Goal: Information Seeking & Learning: Learn about a topic

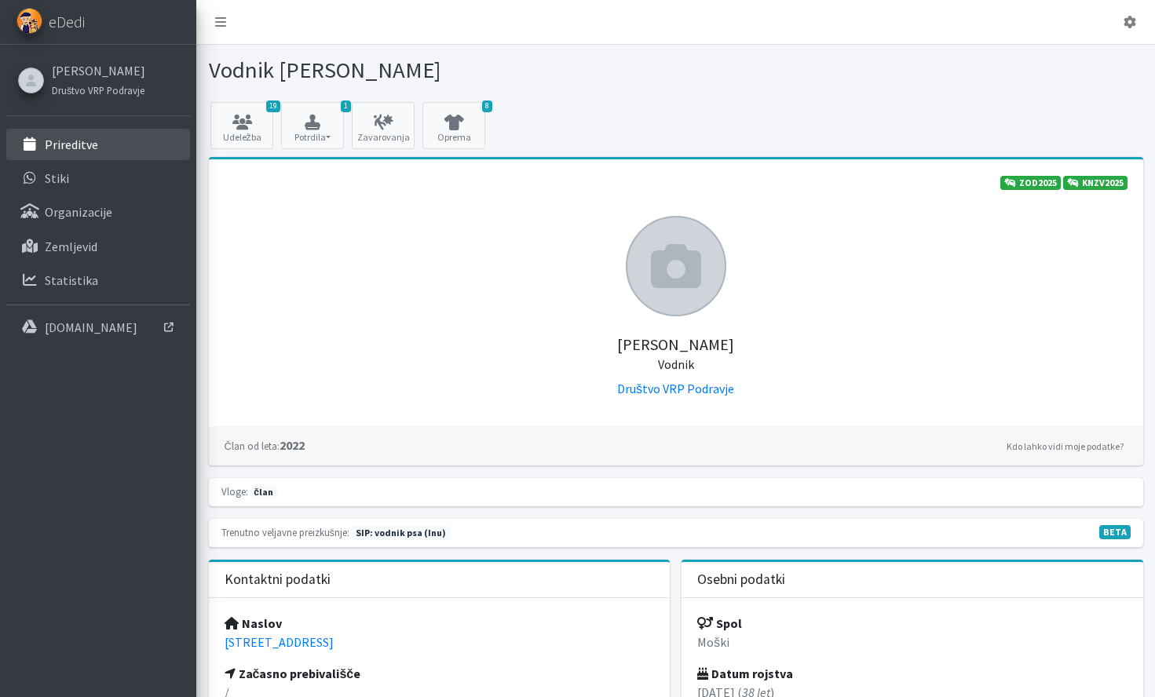
click at [102, 139] on link "Prireditve" at bounding box center [98, 144] width 184 height 31
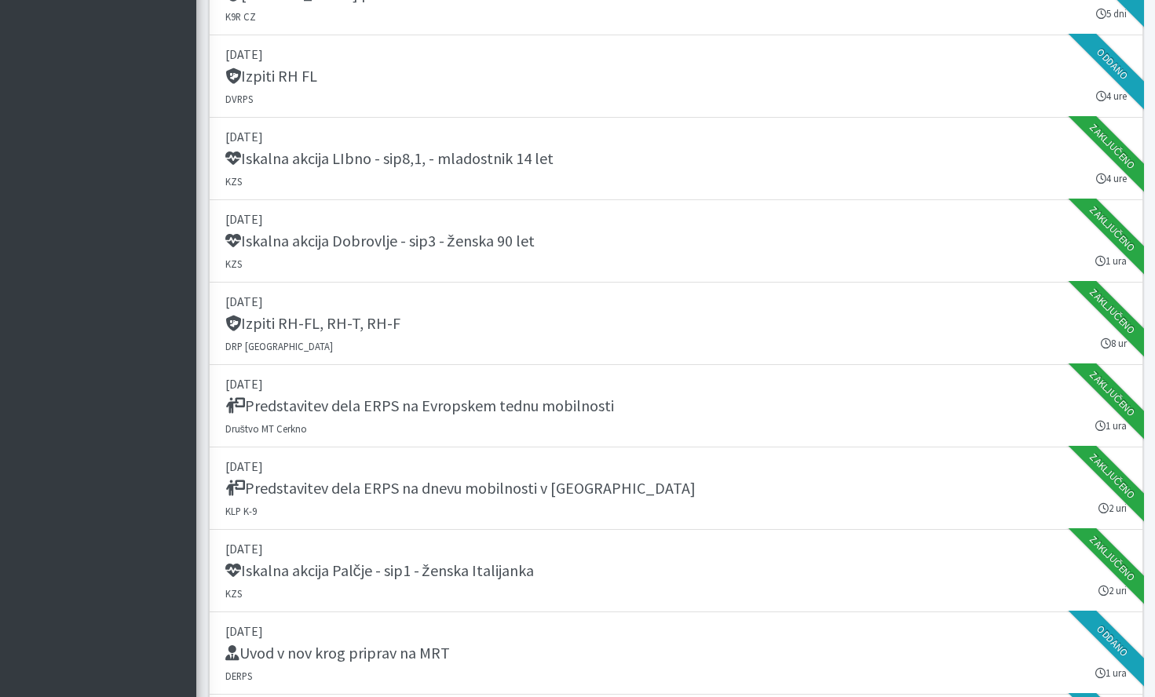
scroll to position [1681, 0]
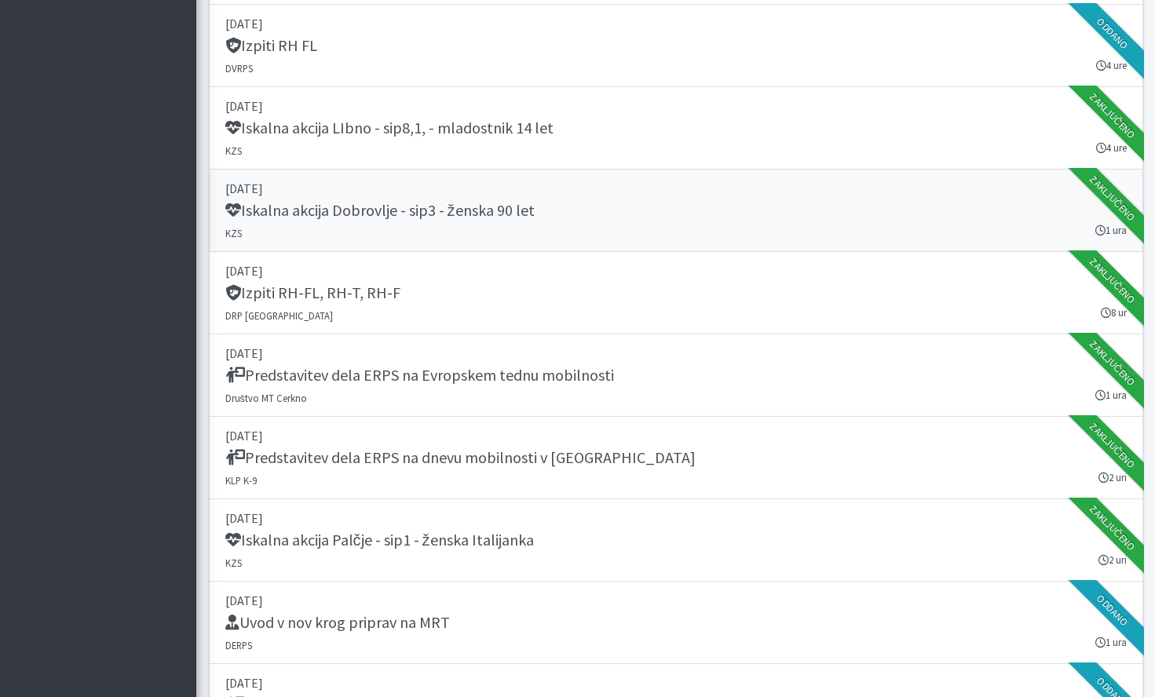
click at [494, 207] on h5 "Iskalna akcija Dobrovlje - sip3 - ženska 90 let" at bounding box center [379, 210] width 309 height 19
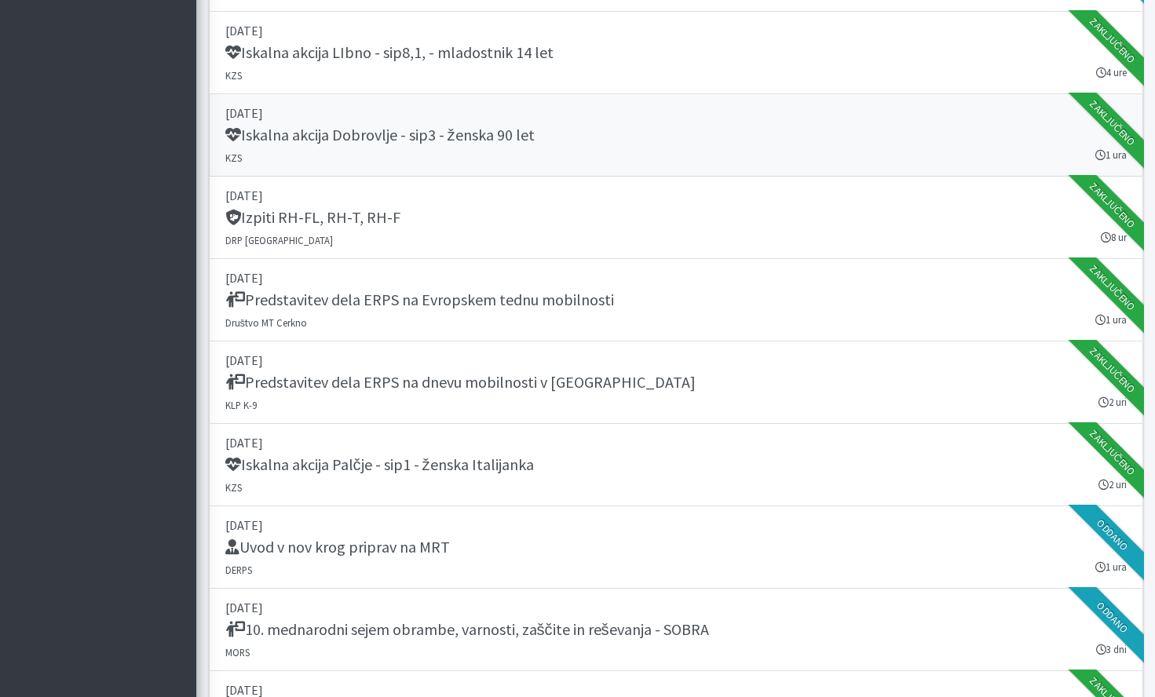
scroll to position [2166, 0]
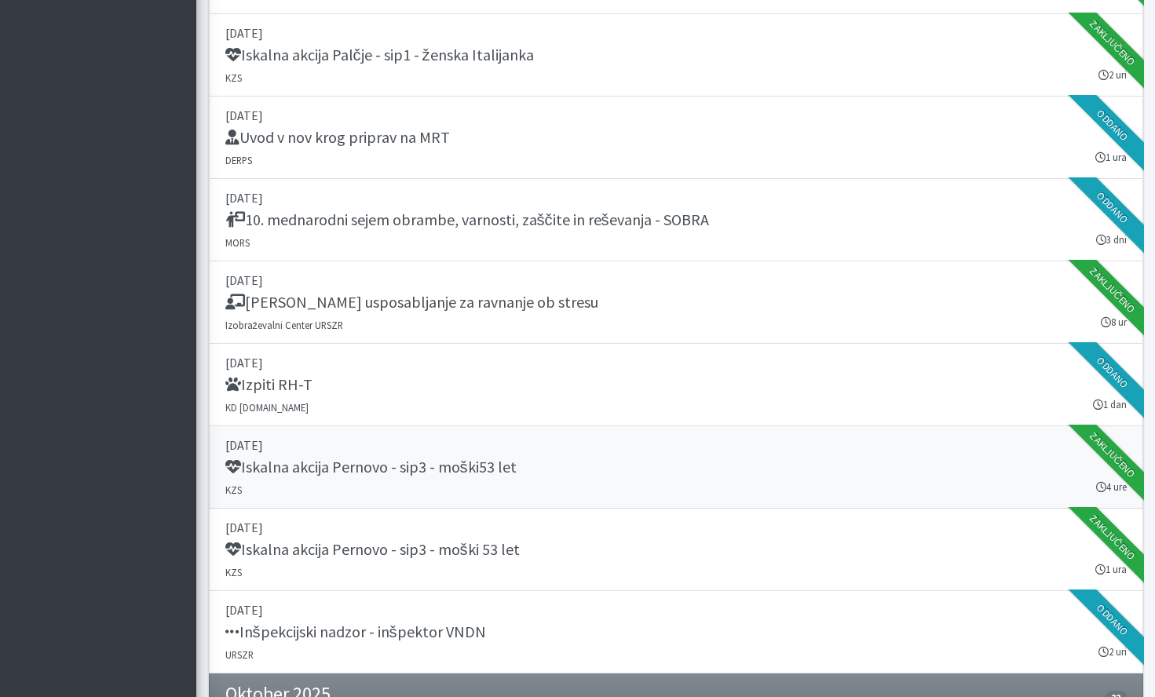
click at [501, 463] on h5 "Iskalna akcija Pernovo - sip3 - moški53 let" at bounding box center [370, 467] width 291 height 19
click at [484, 543] on h5 "Iskalna akcija Pernovo - sip3 - moški 53 let" at bounding box center [372, 549] width 294 height 19
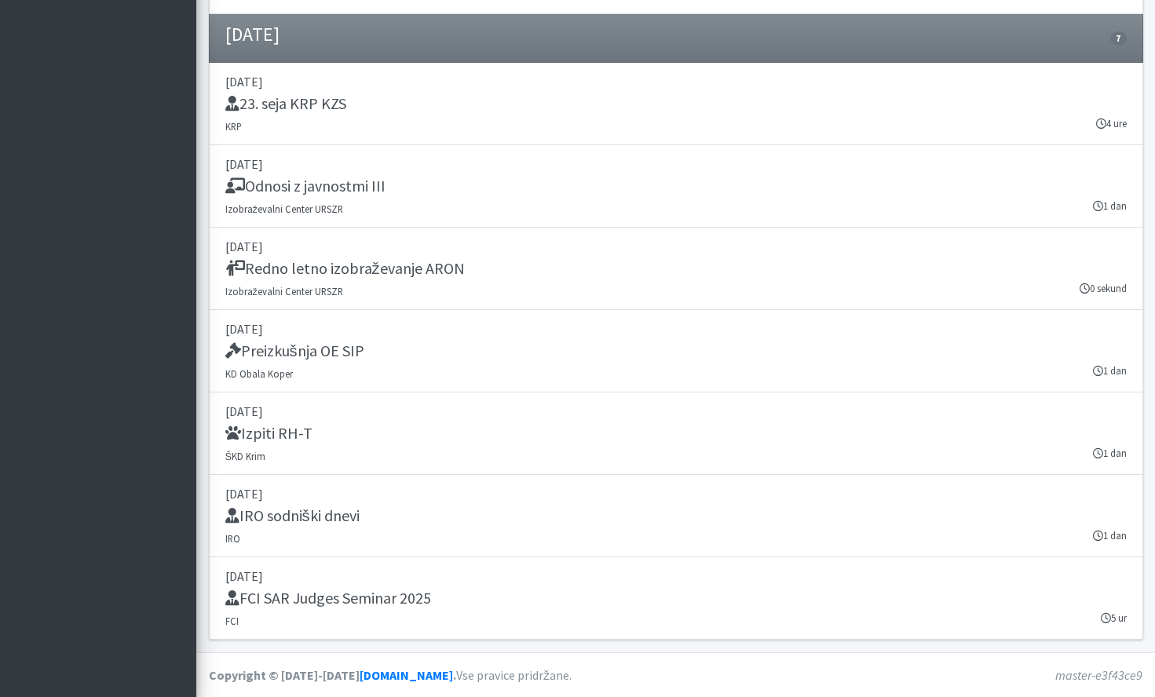
scroll to position [4687, 0]
click at [681, 345] on div "Preizkušnja OE SIP" at bounding box center [675, 353] width 901 height 22
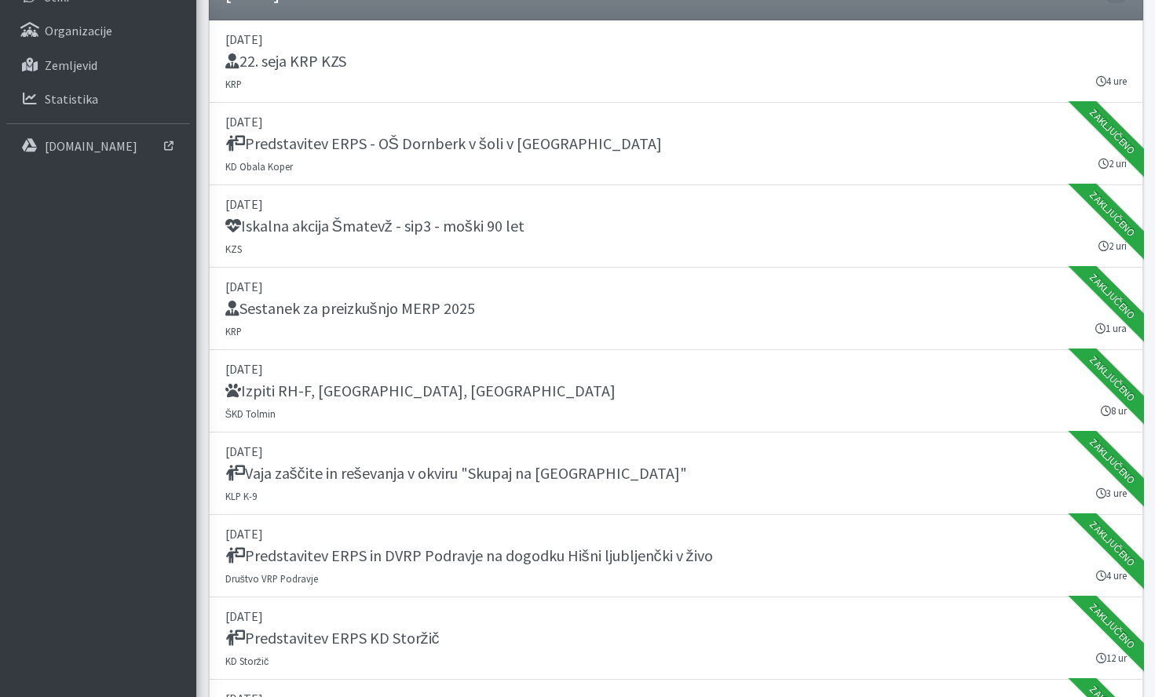
scroll to position [0, 0]
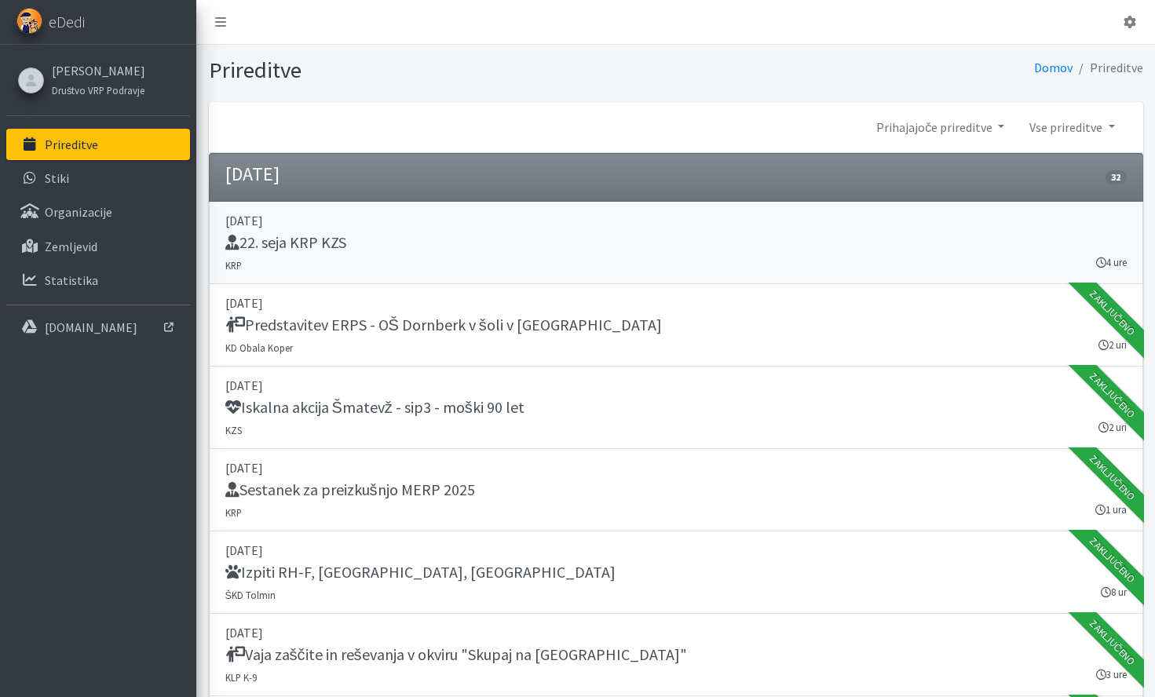
click at [580, 251] on div "22. seja KRP KZS" at bounding box center [675, 244] width 901 height 22
